Goal: Information Seeking & Learning: Check status

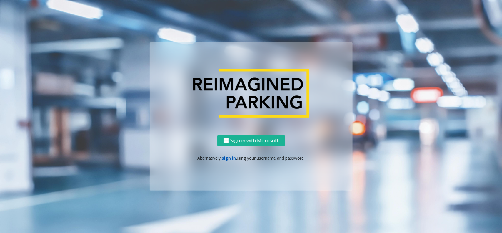
click at [227, 156] on link "sign in" at bounding box center [229, 158] width 14 height 6
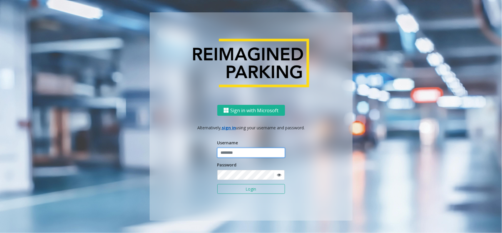
click at [227, 156] on input "text" at bounding box center [251, 153] width 68 height 10
type input "**********"
click at [279, 174] on icon at bounding box center [279, 175] width 4 height 4
click at [278, 174] on icon at bounding box center [279, 175] width 4 height 4
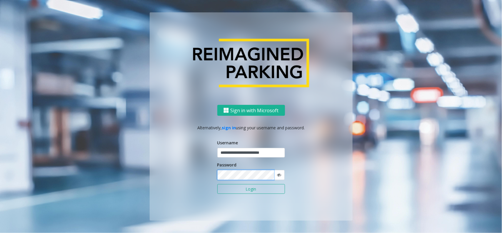
click at [217, 184] on button "Login" at bounding box center [251, 189] width 68 height 10
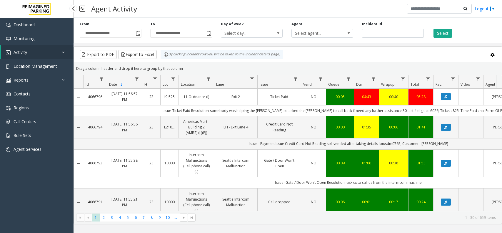
click at [34, 67] on span "Location Management" at bounding box center [36, 66] width 44 height 6
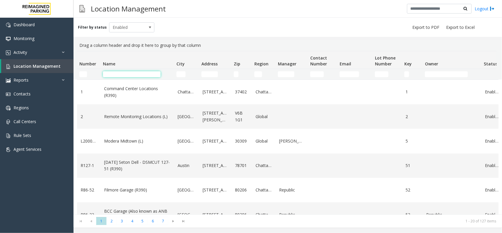
click at [126, 72] on input "Name Filter" at bounding box center [132, 74] width 58 height 6
type input "*"
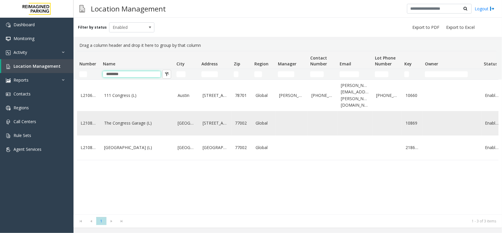
type input "********"
click at [138, 120] on link "The Congress Garage (L)" at bounding box center [137, 123] width 66 height 6
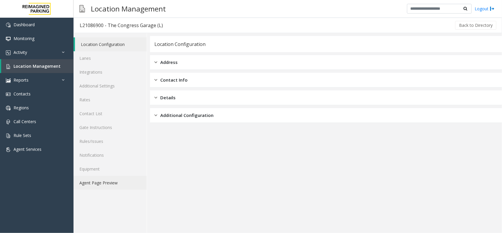
click at [120, 181] on link "Agent Page Preview" at bounding box center [110, 183] width 73 height 14
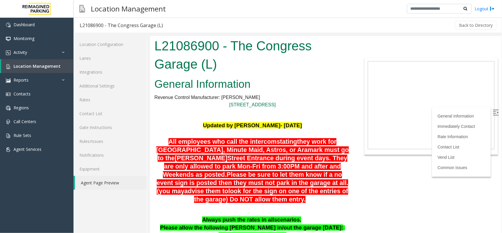
scroll to position [74, 0]
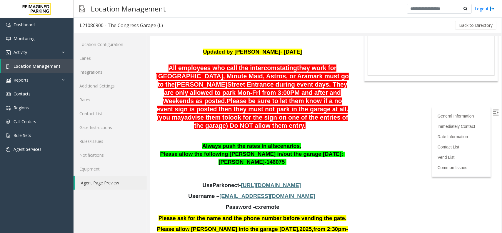
click at [493, 114] on img at bounding box center [496, 112] width 6 height 6
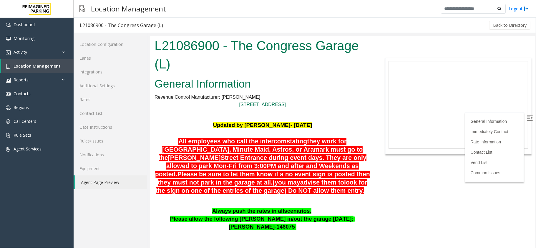
scroll to position [39, 0]
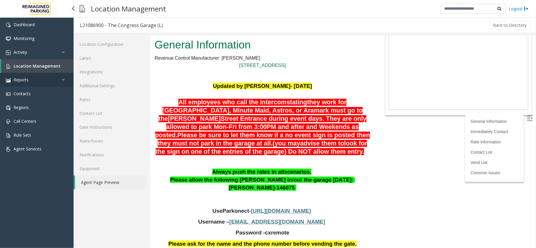
click at [32, 74] on link "Reports" at bounding box center [37, 80] width 74 height 14
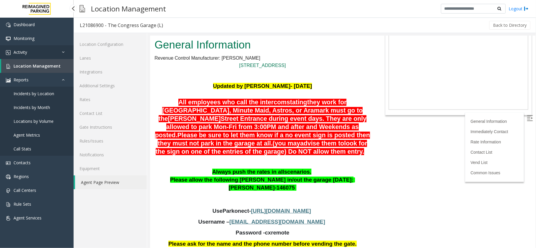
click at [24, 53] on span "Activity" at bounding box center [21, 52] width 14 height 6
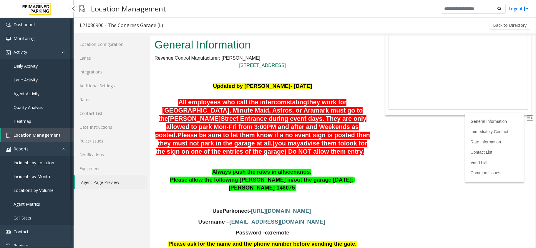
click at [30, 89] on link "Agent Activity" at bounding box center [37, 94] width 74 height 14
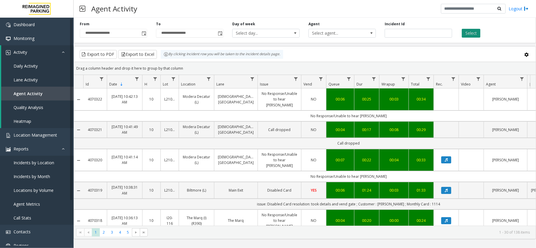
click at [466, 31] on button "Select" at bounding box center [470, 33] width 19 height 9
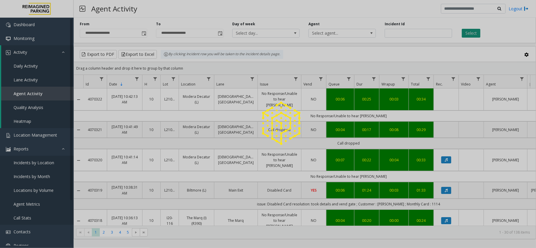
click at [466, 31] on div at bounding box center [268, 124] width 536 height 248
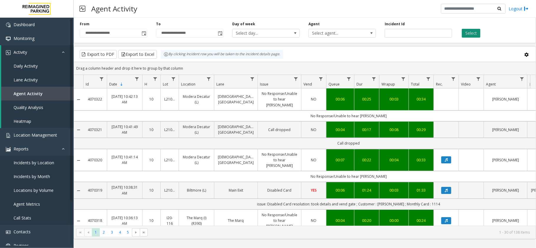
click at [466, 31] on button "Select" at bounding box center [470, 33] width 19 height 9
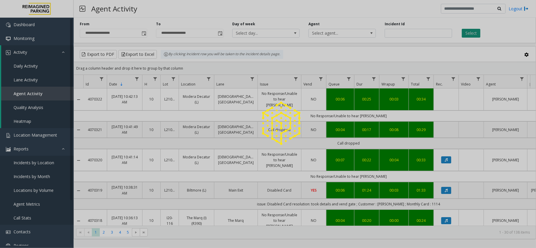
click at [466, 31] on div at bounding box center [268, 124] width 536 height 248
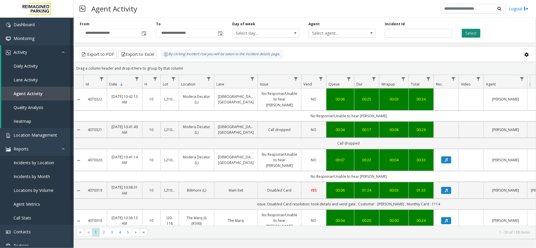
click at [466, 31] on button "Select" at bounding box center [470, 33] width 19 height 9
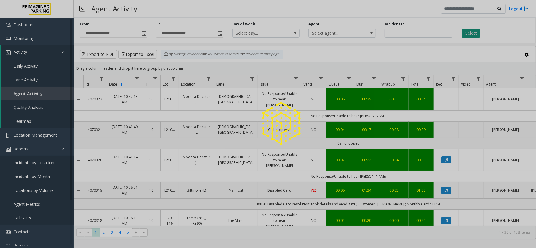
click at [466, 31] on div at bounding box center [268, 124] width 536 height 248
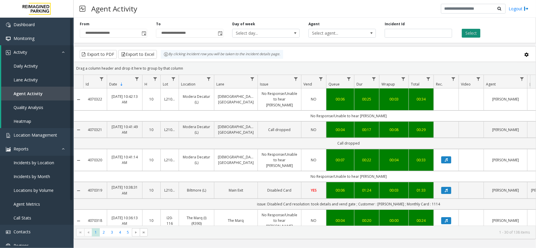
click at [466, 31] on button "Select" at bounding box center [470, 33] width 19 height 9
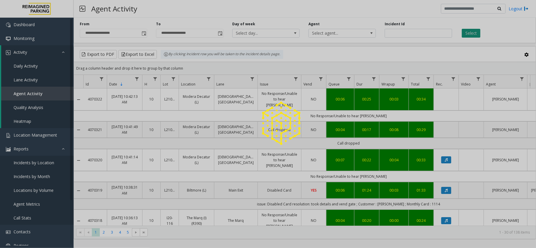
click at [466, 31] on div at bounding box center [268, 124] width 536 height 248
click at [466, 31] on button "Select" at bounding box center [470, 33] width 19 height 9
click at [466, 31] on div at bounding box center [268, 124] width 536 height 248
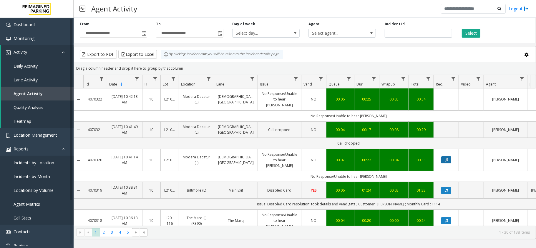
click at [447, 156] on button "Data table" at bounding box center [446, 159] width 10 height 7
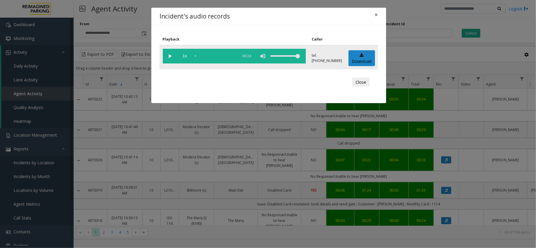
click at [173, 57] on vg-play-pause at bounding box center [170, 56] width 15 height 15
click at [200, 54] on div "scrub bar" at bounding box center [215, 56] width 40 height 15
click at [171, 54] on vg-play-pause at bounding box center [170, 56] width 15 height 15
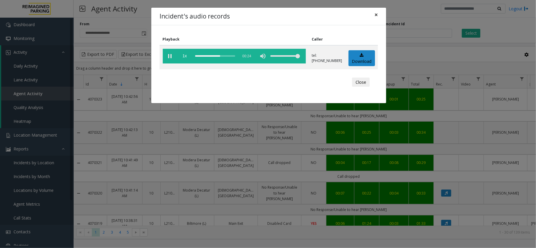
click at [375, 13] on span "×" at bounding box center [376, 15] width 4 height 8
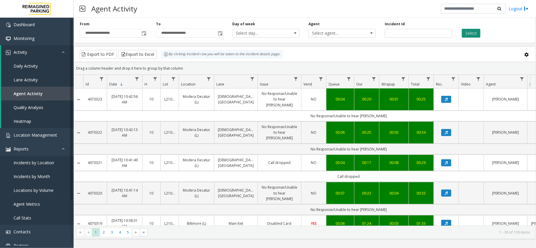
click at [465, 35] on button "Select" at bounding box center [470, 33] width 19 height 9
click at [448, 129] on button "Data table" at bounding box center [446, 132] width 10 height 7
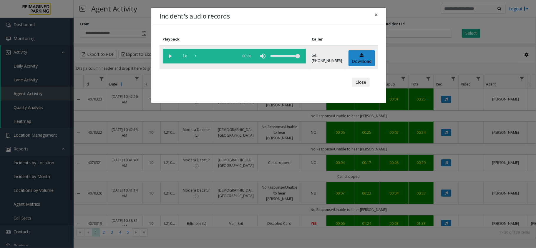
click at [169, 54] on vg-play-pause at bounding box center [170, 56] width 15 height 15
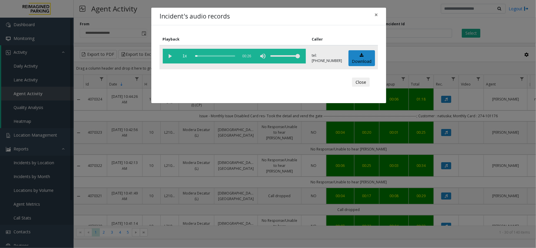
click at [170, 54] on vg-play-pause at bounding box center [170, 56] width 15 height 15
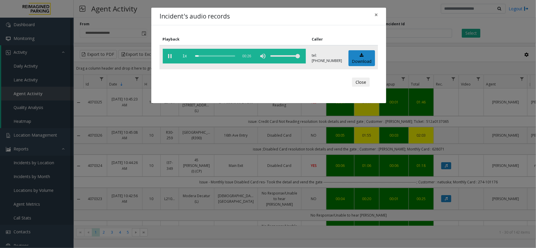
click at [199, 56] on div "scrub bar" at bounding box center [215, 56] width 40 height 15
click at [374, 14] on span "×" at bounding box center [376, 15] width 4 height 8
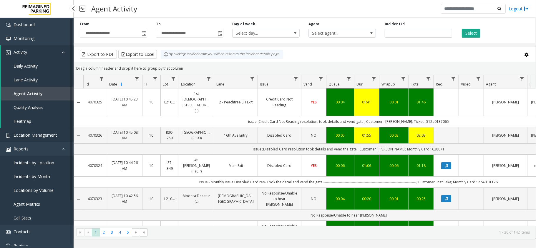
click at [21, 134] on span "Location Management" at bounding box center [36, 135] width 44 height 6
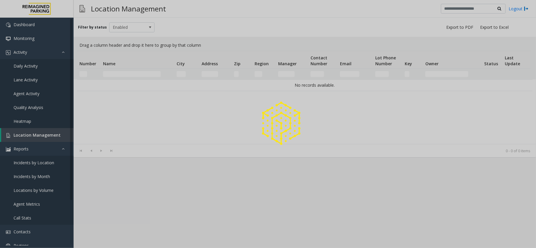
click at [21, 134] on div at bounding box center [268, 124] width 536 height 248
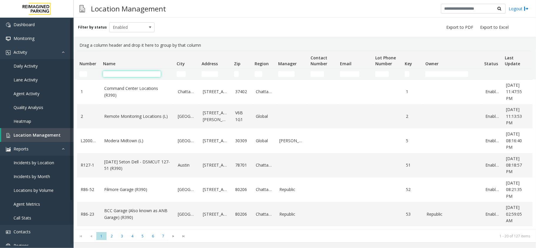
click at [135, 71] on input "Name Filter" at bounding box center [132, 74] width 58 height 6
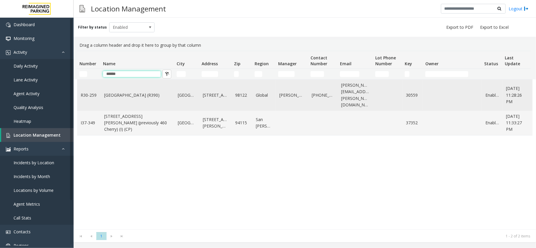
type input "******"
click at [138, 92] on link "[GEOGRAPHIC_DATA] (R390)" at bounding box center [137, 95] width 66 height 6
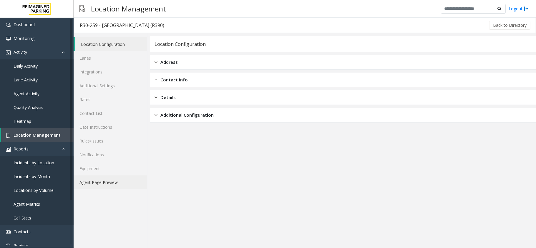
click at [99, 184] on link "Agent Page Preview" at bounding box center [110, 183] width 73 height 14
